Goal: Task Accomplishment & Management: Manage account settings

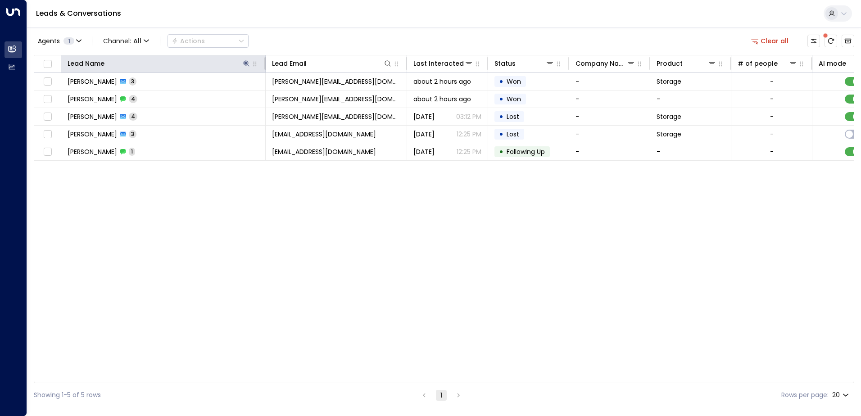
drag, startPoint x: 243, startPoint y: 64, endPoint x: 242, endPoint y: 69, distance: 5.5
click at [243, 64] on icon at bounding box center [246, 63] width 7 height 7
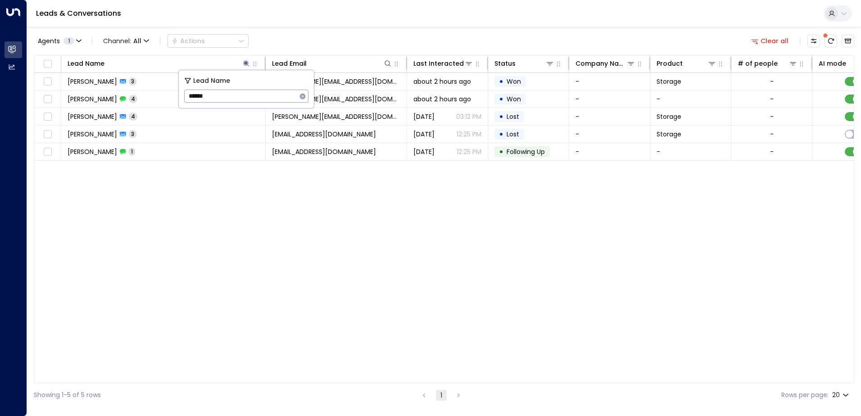
click at [247, 100] on input "******" at bounding box center [240, 96] width 113 height 17
type input "*****"
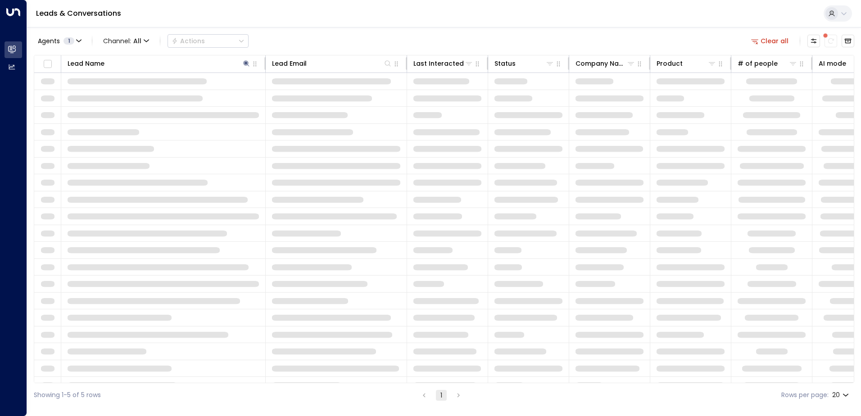
click at [305, 43] on div "Agents 1 Channel: All Actions Clear all" at bounding box center [444, 41] width 821 height 19
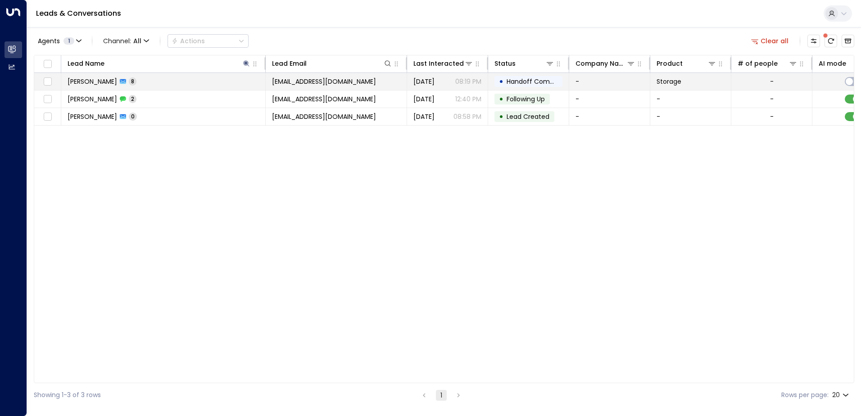
click at [192, 87] on td "[PERSON_NAME] 8" at bounding box center [163, 81] width 205 height 17
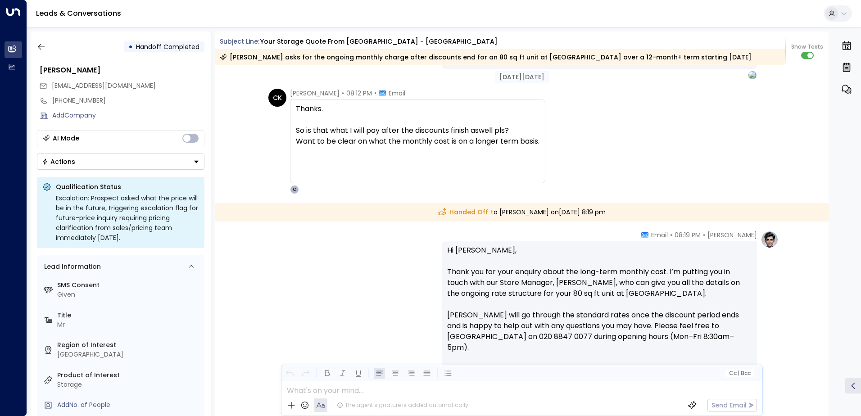
scroll to position [3195, 0]
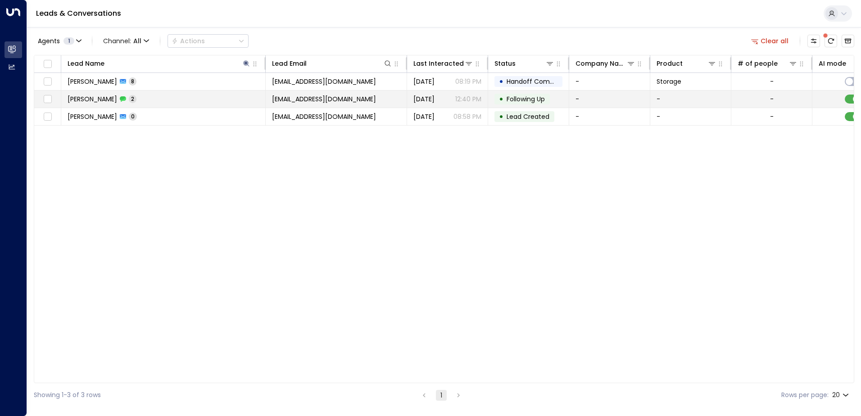
click at [186, 98] on td "[PERSON_NAME] 2" at bounding box center [163, 99] width 205 height 17
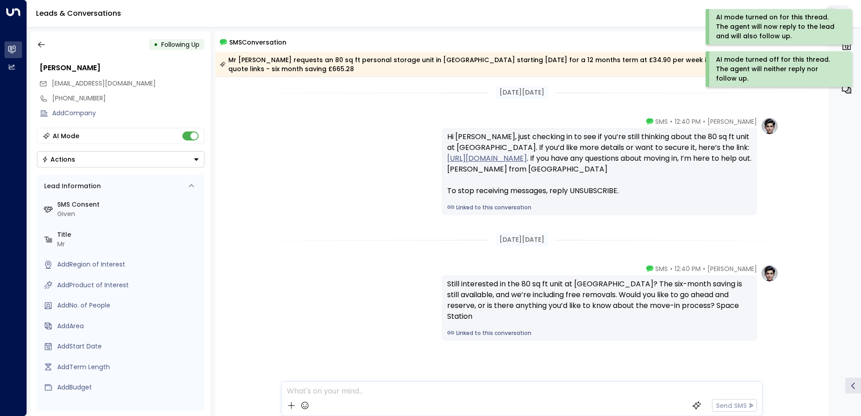
scroll to position [4, 0]
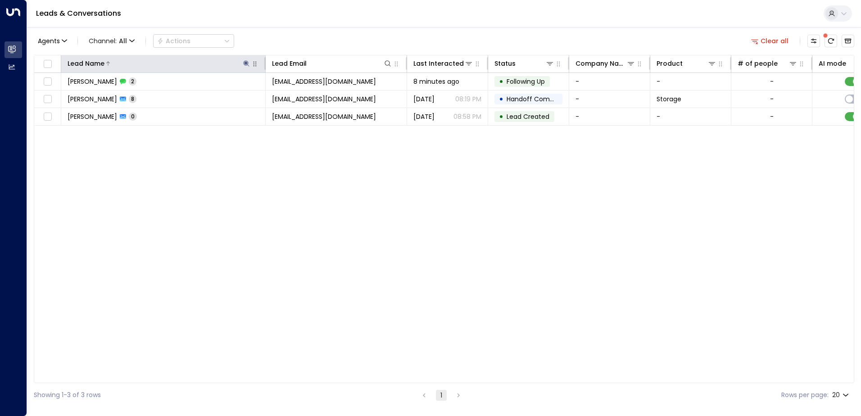
click at [249, 64] on icon at bounding box center [246, 63] width 7 height 7
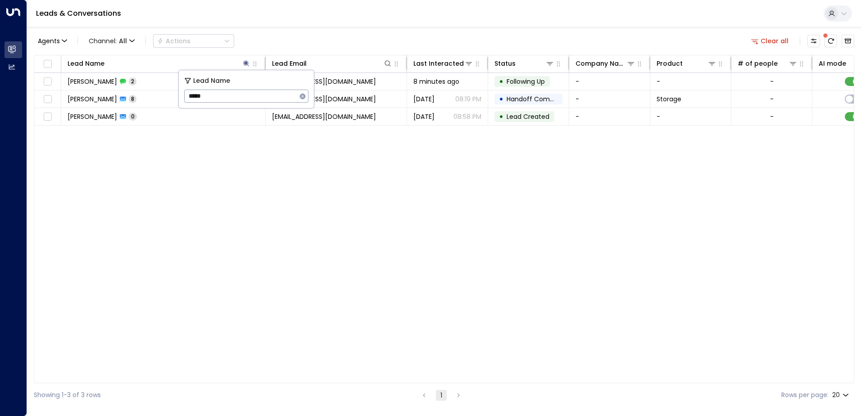
click at [243, 102] on input "*****" at bounding box center [240, 96] width 113 height 17
type input "*******"
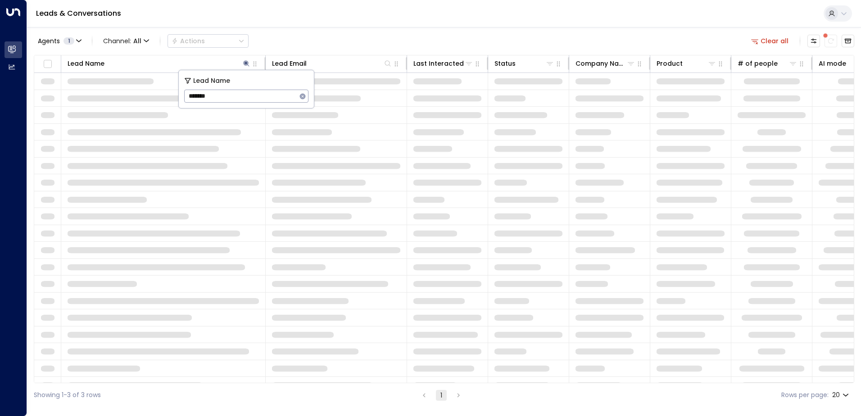
click at [331, 40] on div "Agents 1 Channel: All Actions Clear all" at bounding box center [444, 41] width 821 height 19
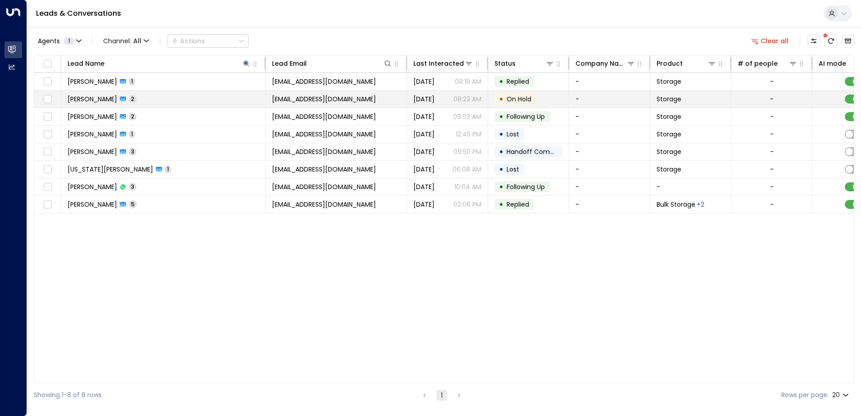
click at [168, 98] on td "[PERSON_NAME] 2" at bounding box center [163, 99] width 205 height 17
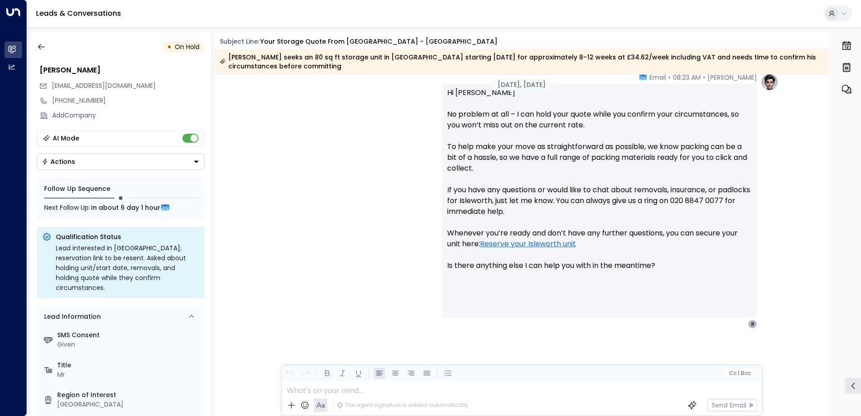
scroll to position [959, 0]
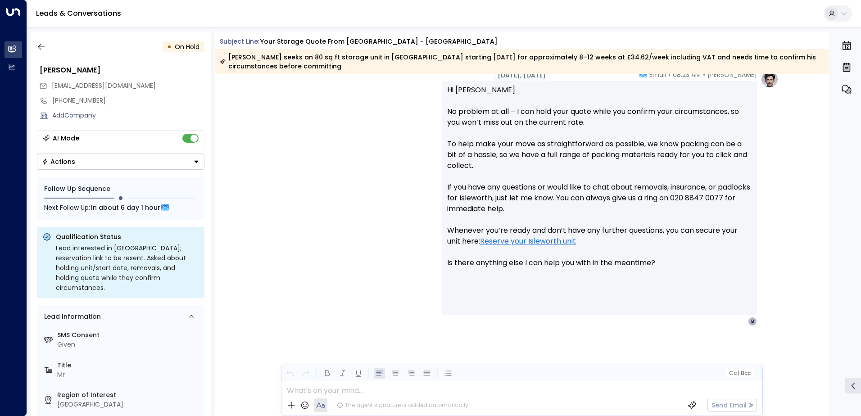
click at [131, 163] on button "Actions" at bounding box center [121, 162] width 168 height 16
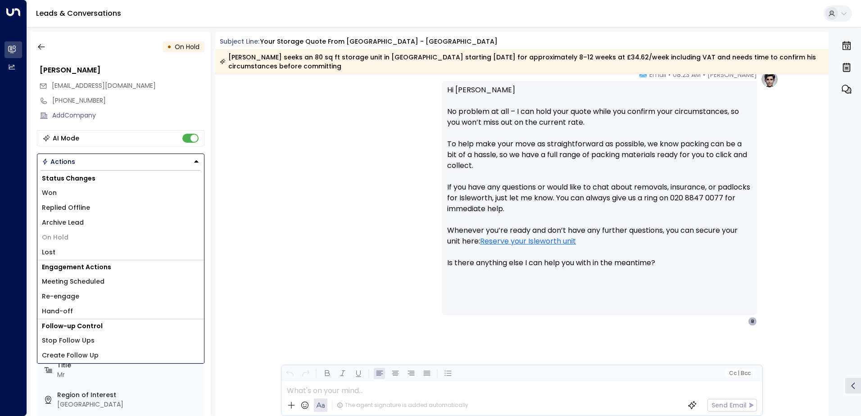
click at [271, 209] on div "[PERSON_NAME] • 08:23 AM • Email Hi [PERSON_NAME] No problem at all – I can hol…" at bounding box center [522, 198] width 514 height 256
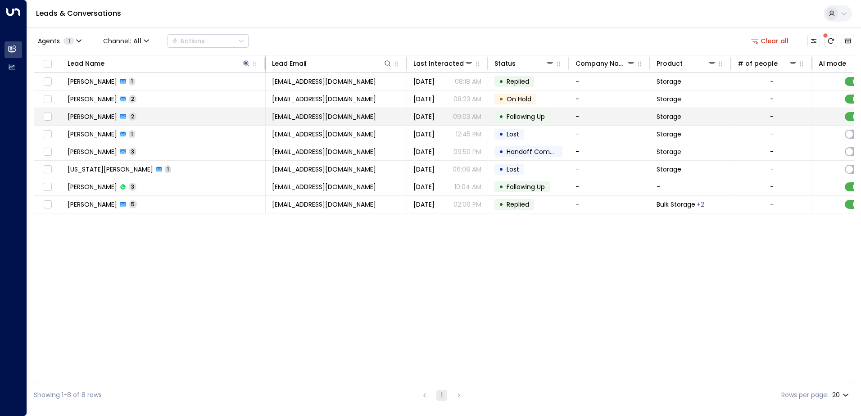
click at [184, 118] on td "[PERSON_NAME] 2" at bounding box center [163, 116] width 205 height 17
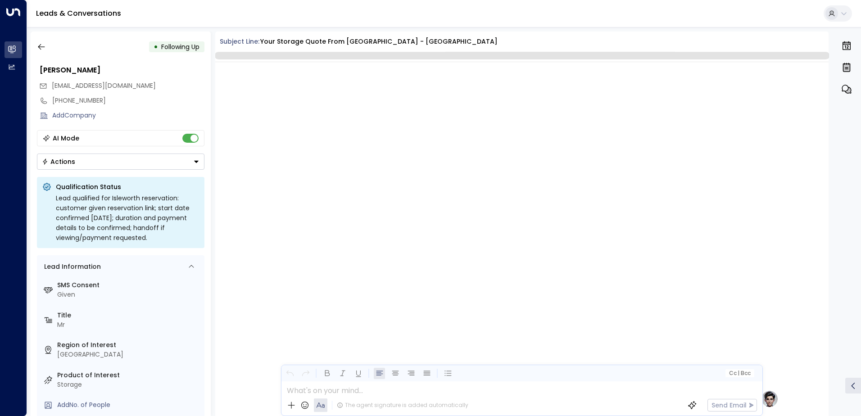
scroll to position [765, 0]
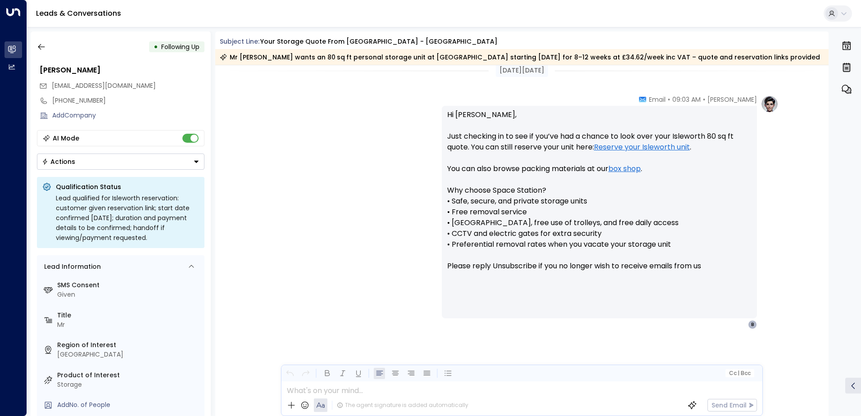
click at [151, 164] on button "Actions" at bounding box center [121, 162] width 168 height 16
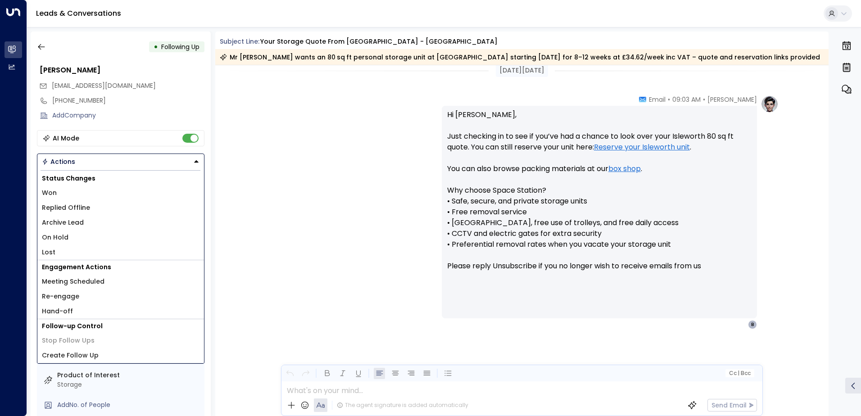
click at [65, 211] on span "Replied Offline" at bounding box center [66, 207] width 48 height 9
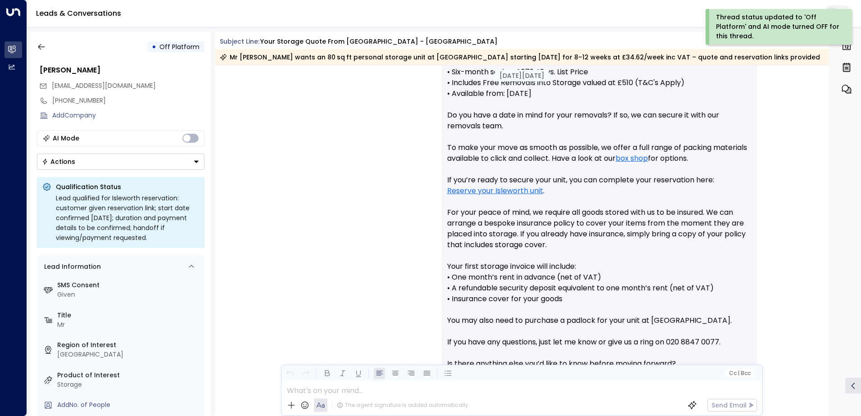
scroll to position [315, 0]
